Goal: Information Seeking & Learning: Learn about a topic

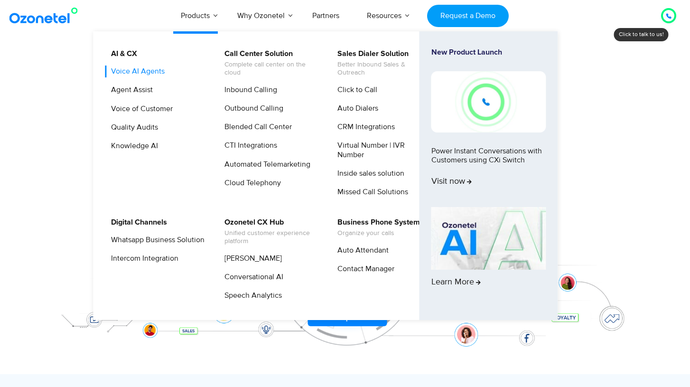
click at [143, 69] on link "Voice AI Agents" at bounding box center [135, 72] width 61 height 12
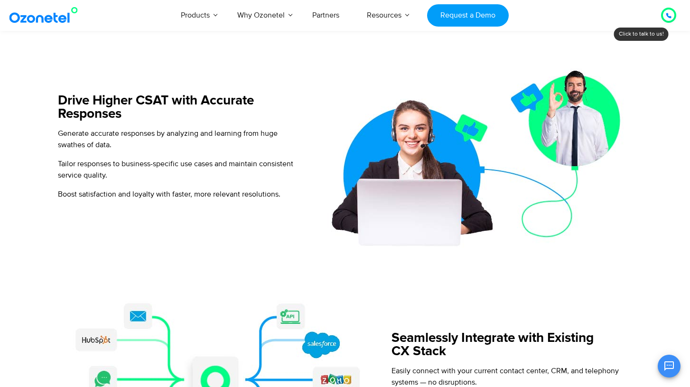
scroll to position [849, 0]
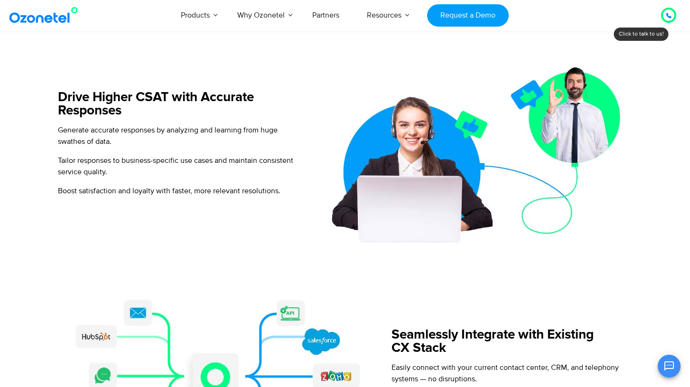
click at [675, 18] on div at bounding box center [668, 15] width 15 height 15
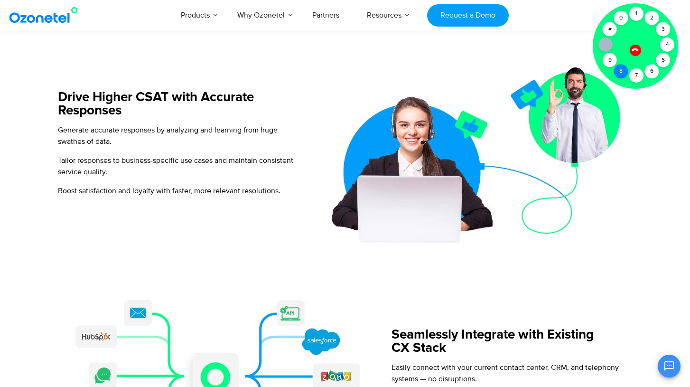
click at [623, 67] on div "8" at bounding box center [621, 71] width 14 height 14
click at [644, 77] on div at bounding box center [635, 45] width 85 height 85
click at [637, 77] on div "7" at bounding box center [637, 75] width 14 height 14
click at [601, 46] on div at bounding box center [606, 45] width 14 height 14
click at [610, 32] on div "#" at bounding box center [610, 29] width 14 height 14
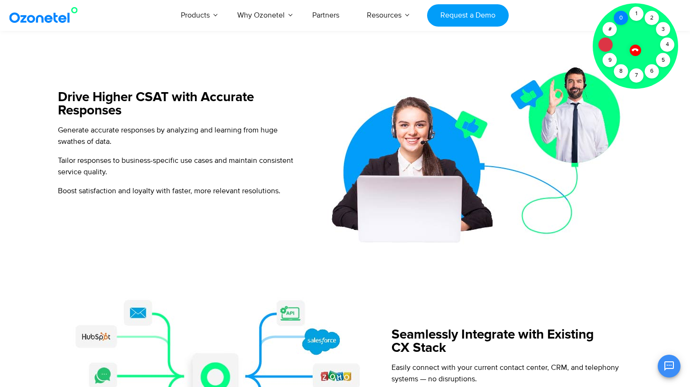
click at [618, 21] on div "0" at bounding box center [621, 18] width 14 height 14
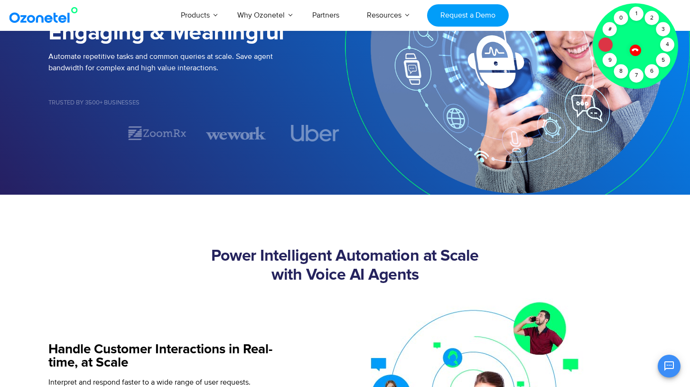
scroll to position [0, 0]
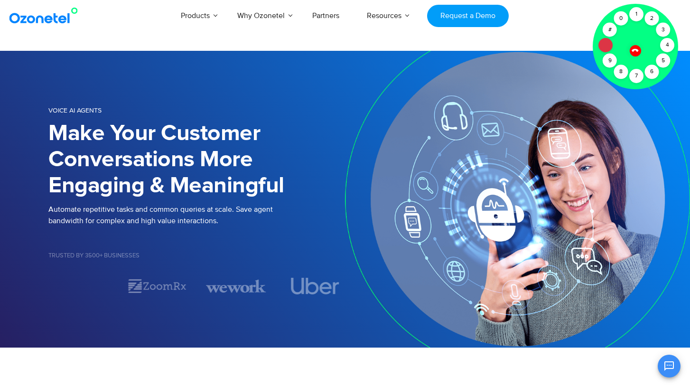
click at [643, 51] on div at bounding box center [635, 46] width 85 height 85
click at [635, 51] on icon at bounding box center [636, 50] width 8 height 8
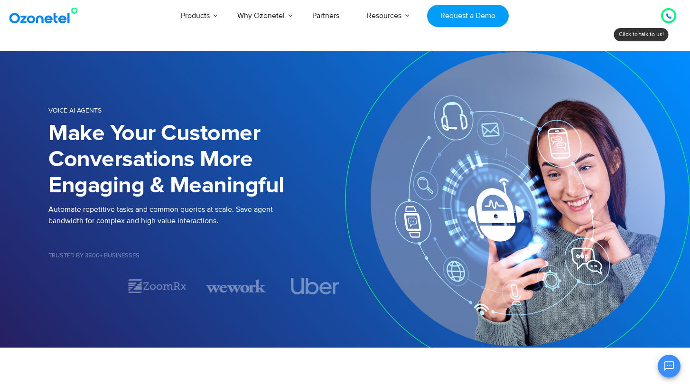
click at [661, 19] on div at bounding box center [669, 15] width 22 height 22
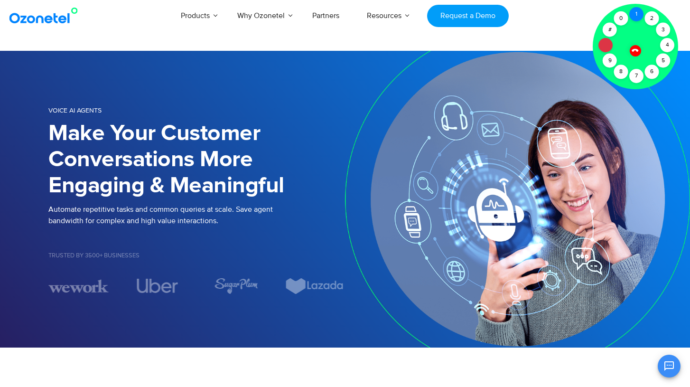
click at [636, 11] on div "1" at bounding box center [637, 14] width 14 height 14
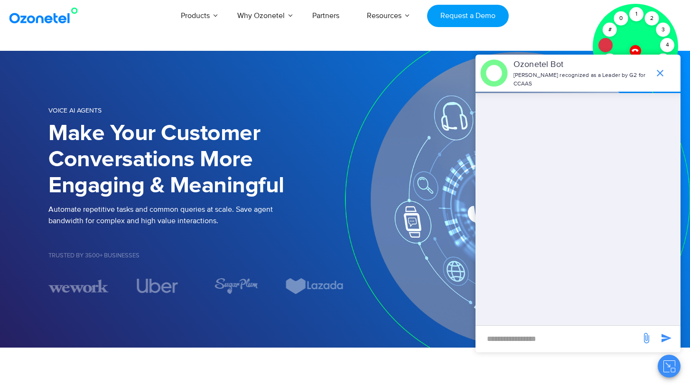
click at [664, 72] on icon "end chat or minimize" at bounding box center [660, 72] width 11 height 11
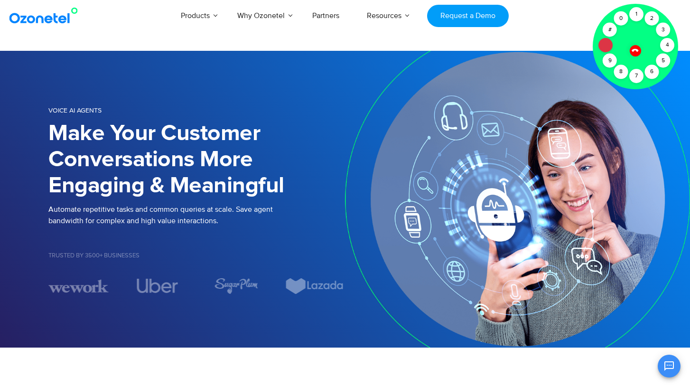
click at [637, 59] on div at bounding box center [635, 46] width 85 height 85
click at [636, 54] on div at bounding box center [636, 51] width 12 height 12
